Goal: Information Seeking & Learning: Learn about a topic

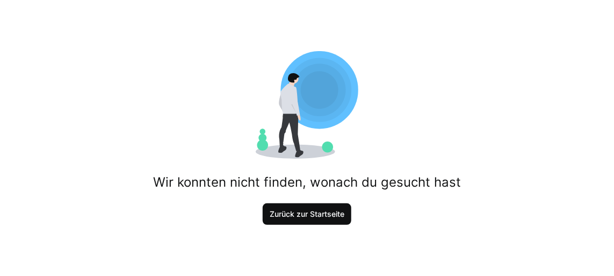
click at [312, 211] on span "Zurück zur Startseite" at bounding box center [307, 214] width 78 height 11
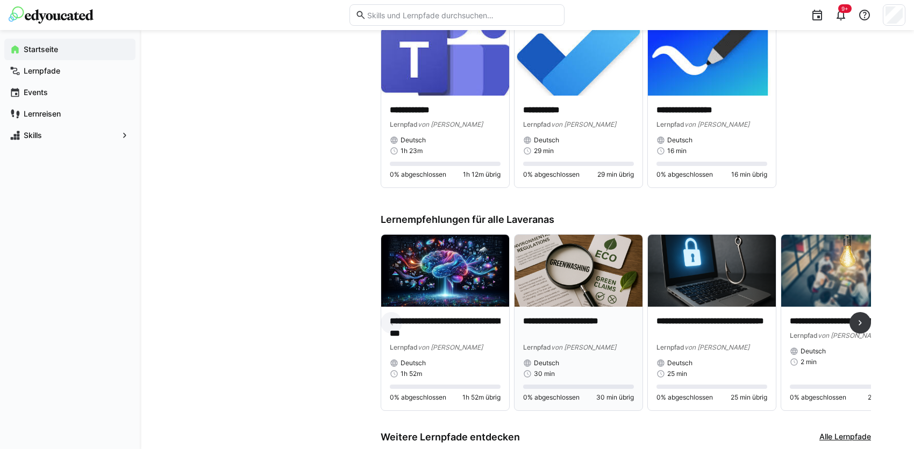
scroll to position [489, 0]
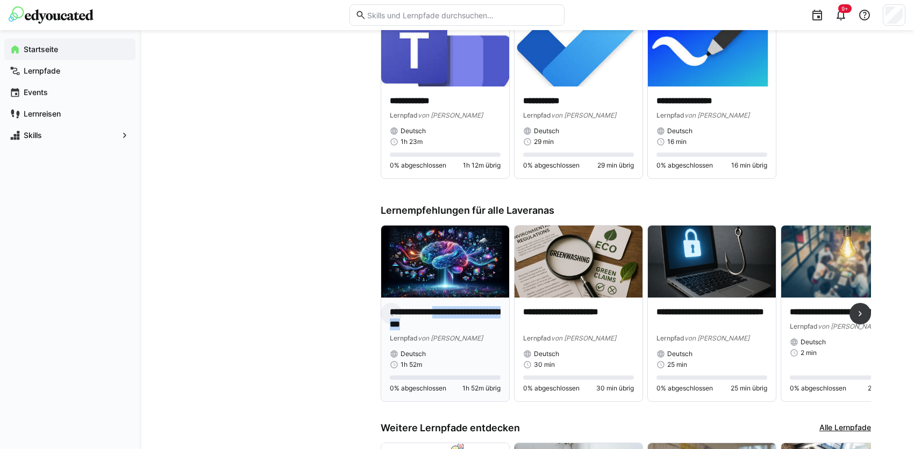
drag, startPoint x: 445, startPoint y: 315, endPoint x: 456, endPoint y: 321, distance: 13.5
click at [456, 275] on p "**********" at bounding box center [445, 318] width 111 height 25
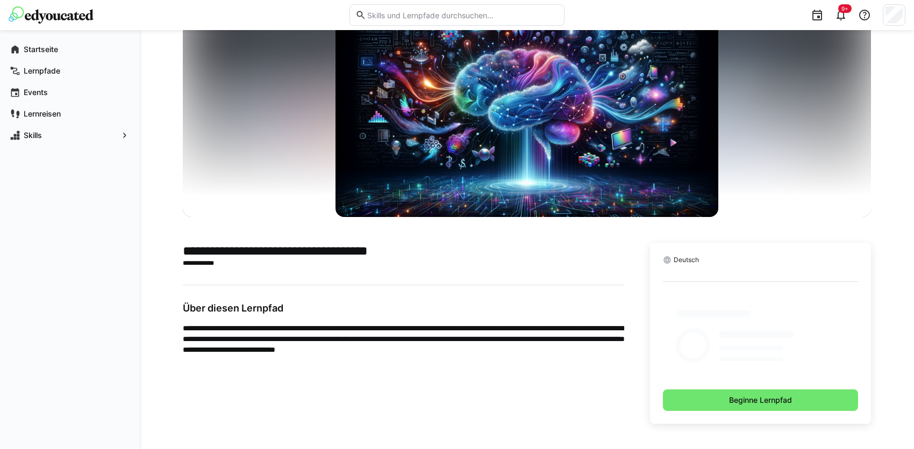
scroll to position [15, 0]
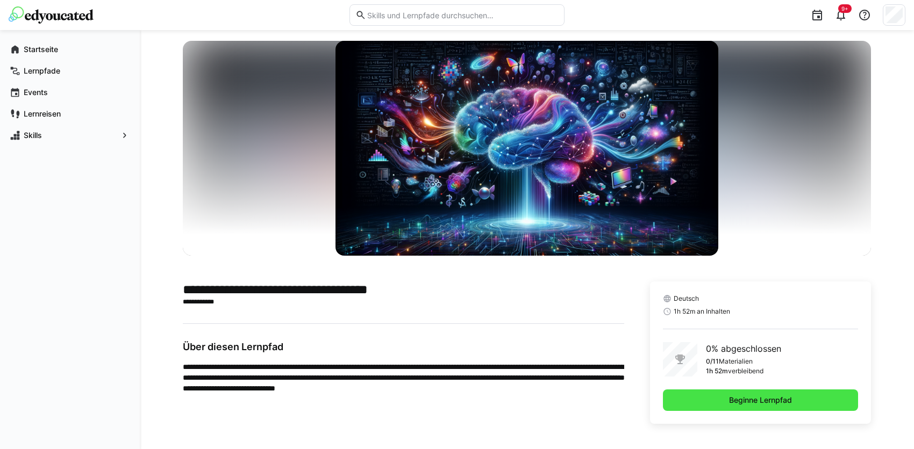
click at [614, 275] on span "Beginne Lernpfad" at bounding box center [760, 400] width 195 height 21
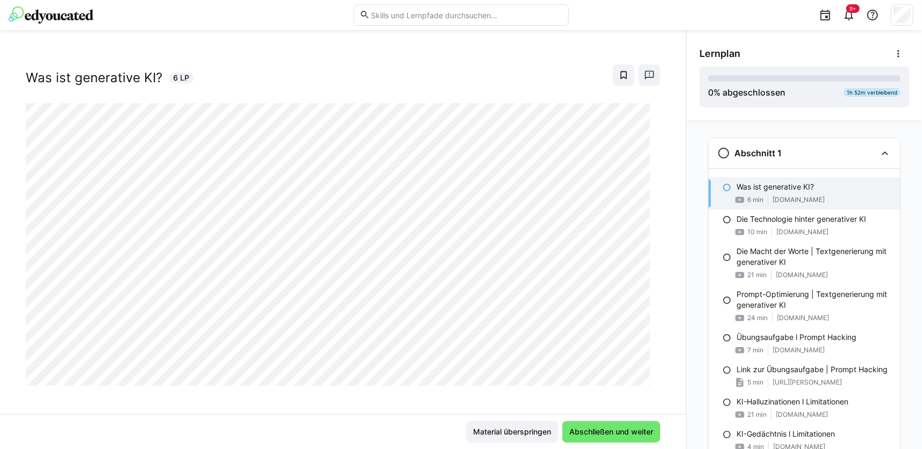
scroll to position [17, 0]
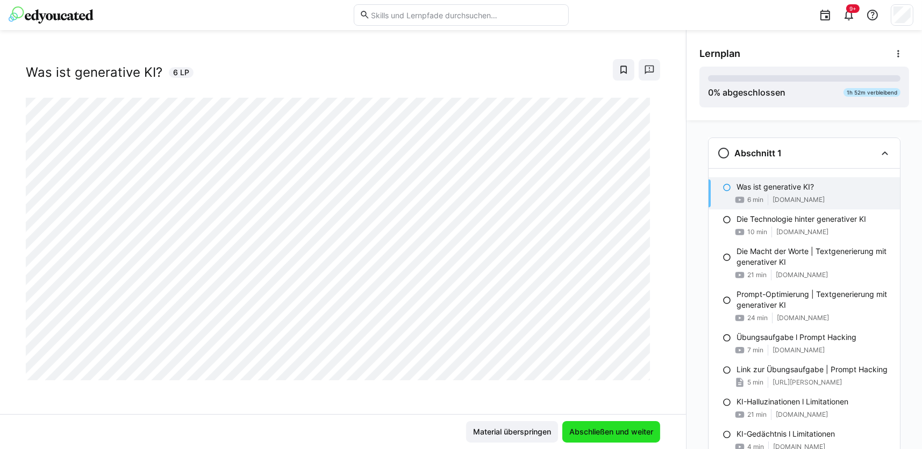
drag, startPoint x: 633, startPoint y: 433, endPoint x: 636, endPoint y: 439, distance: 6.3
click at [614, 275] on span "Abschließen und weiter" at bounding box center [611, 432] width 87 height 11
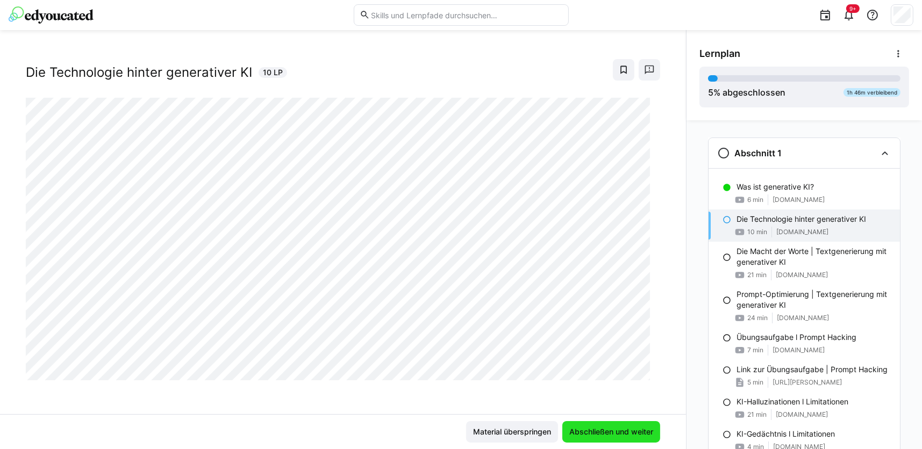
click at [607, 275] on span "Abschließen und weiter" at bounding box center [611, 432] width 87 height 11
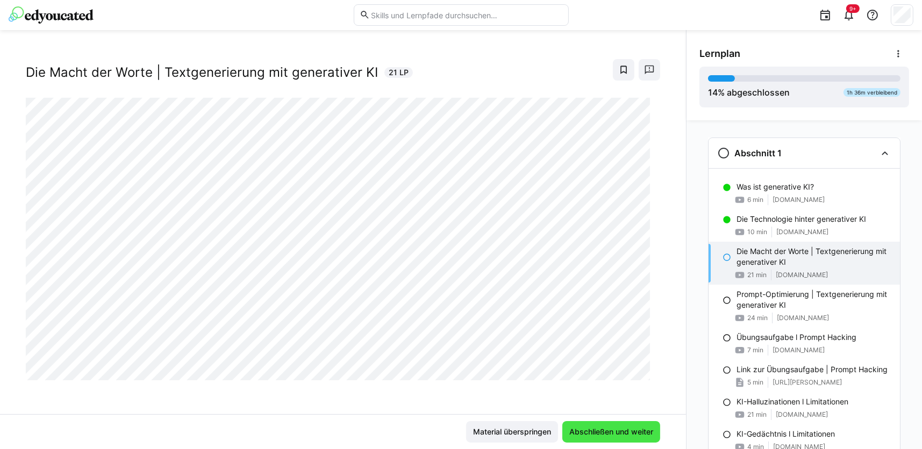
click at [614, 275] on span "Abschließen und weiter" at bounding box center [611, 432] width 87 height 11
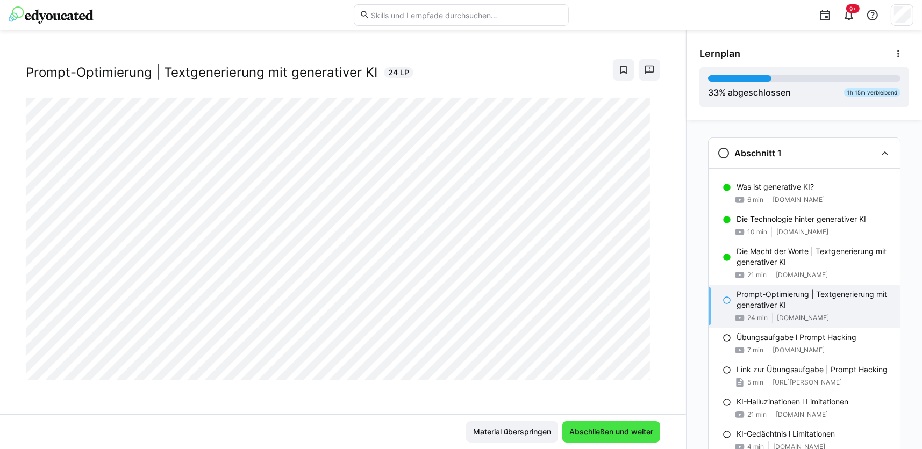
click at [614, 275] on span "Abschließen und weiter" at bounding box center [611, 432] width 87 height 11
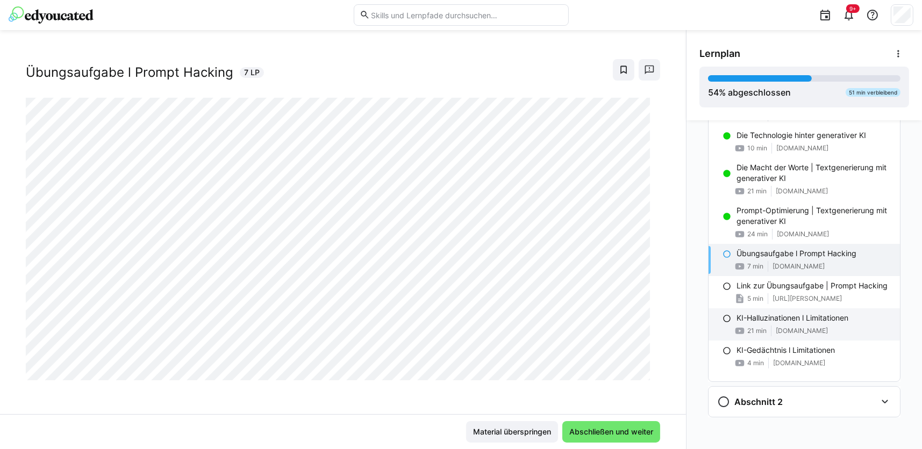
scroll to position [85, 0]
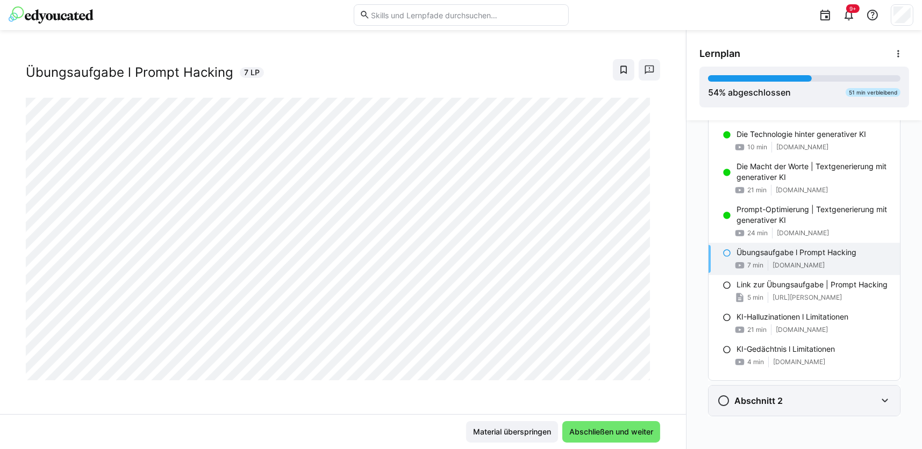
click at [614, 275] on eds-icon at bounding box center [884, 401] width 13 height 13
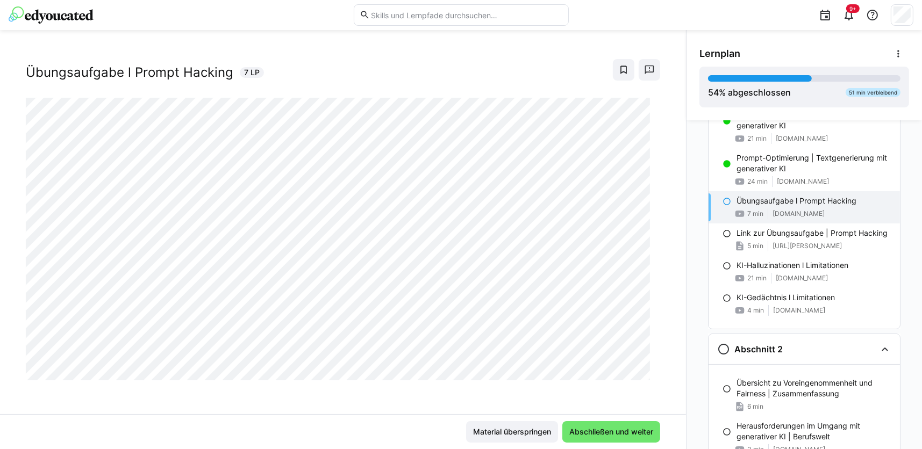
scroll to position [232, 0]
